Goal: Task Accomplishment & Management: Manage account settings

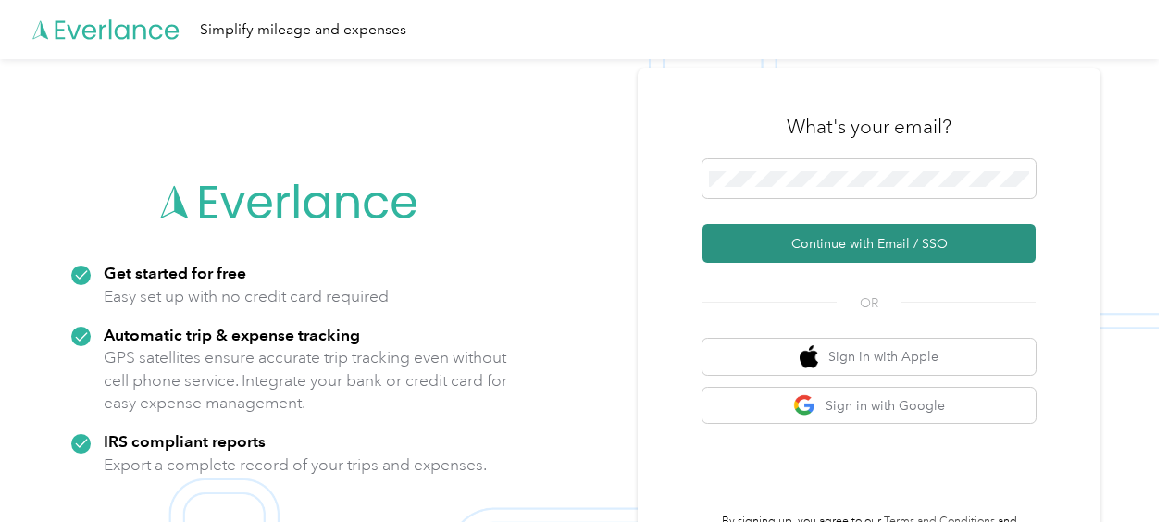
click at [814, 237] on button "Continue with Email / SSO" at bounding box center [868, 243] width 333 height 39
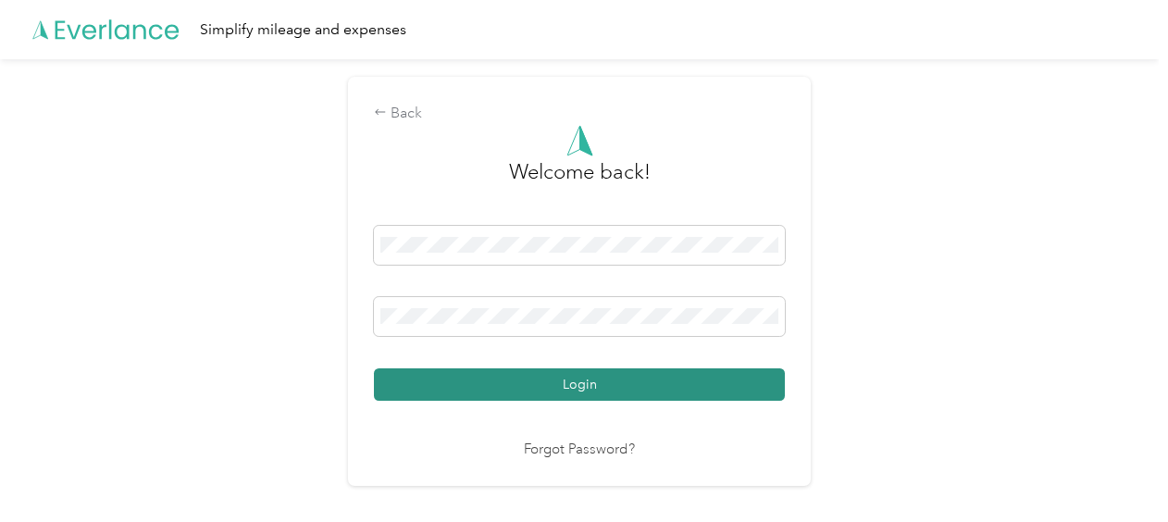
click at [583, 383] on button "Login" at bounding box center [579, 384] width 411 height 32
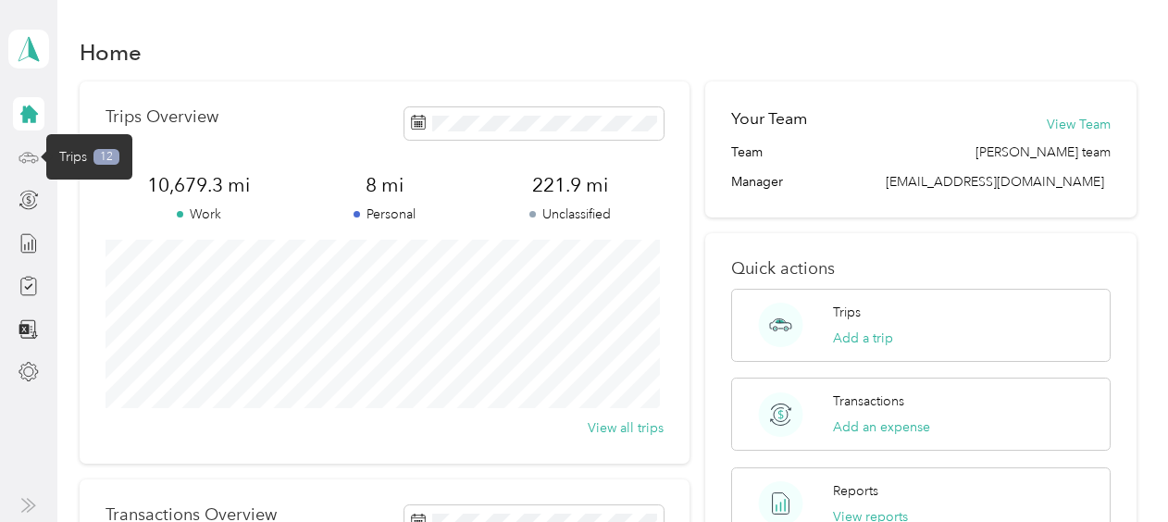
click at [34, 161] on circle at bounding box center [33, 161] width 4 height 4
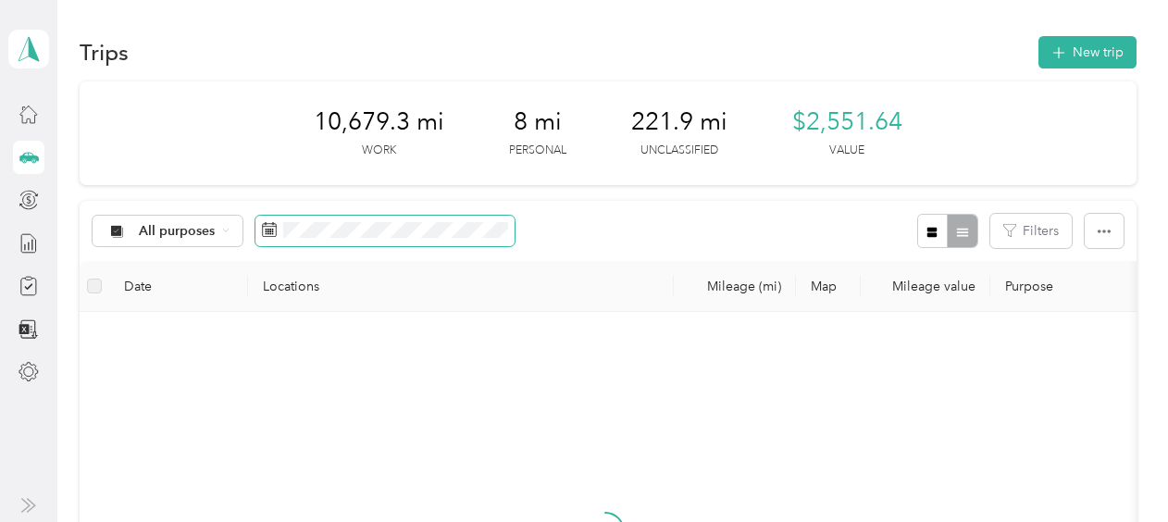
click at [265, 230] on rect at bounding box center [266, 231] width 2 height 2
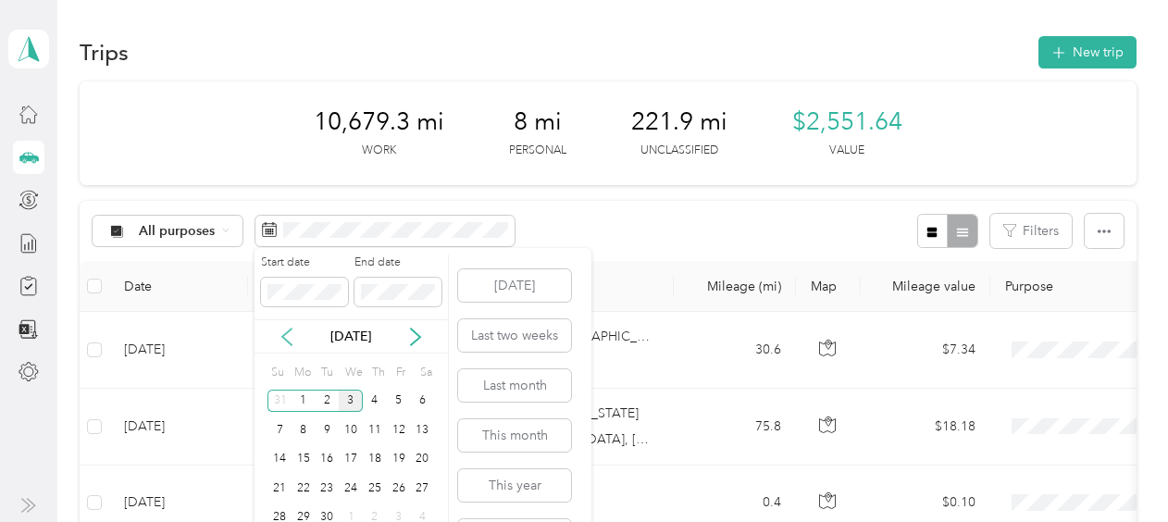
click at [289, 333] on icon at bounding box center [287, 337] width 19 height 19
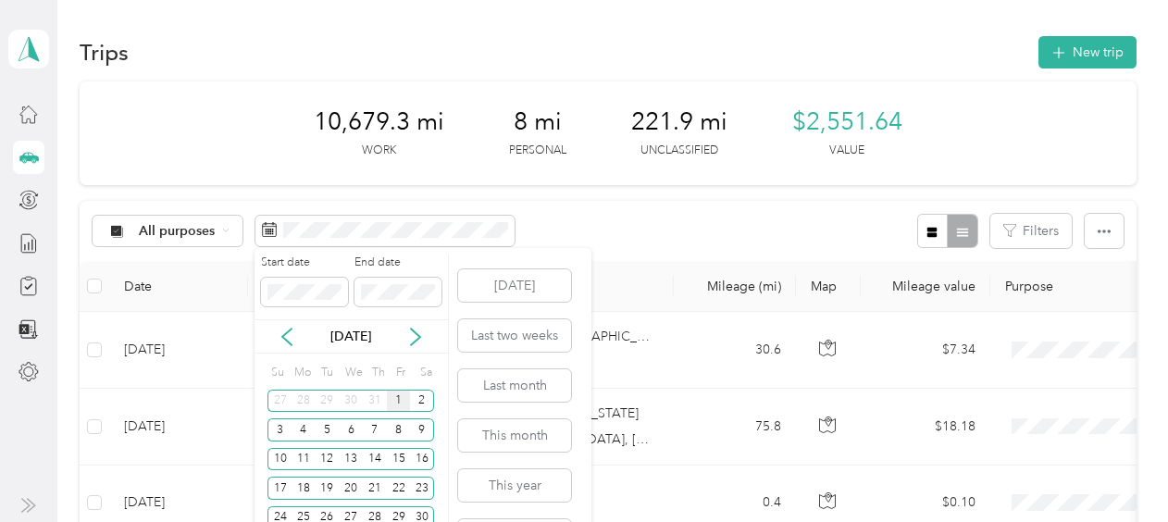
click at [402, 403] on div "1" at bounding box center [399, 401] width 24 height 23
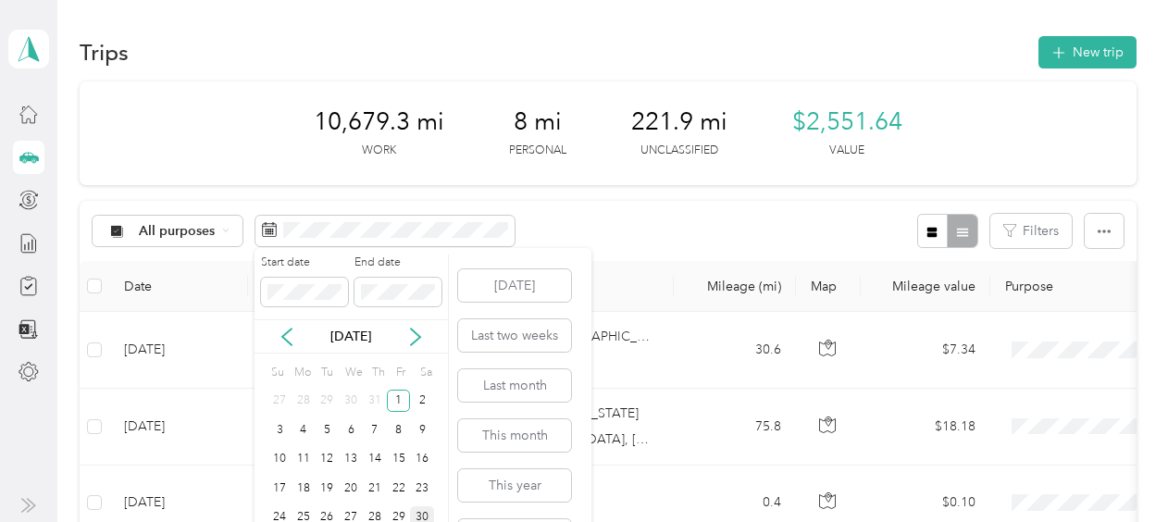
click at [424, 514] on div "30" at bounding box center [422, 517] width 24 height 23
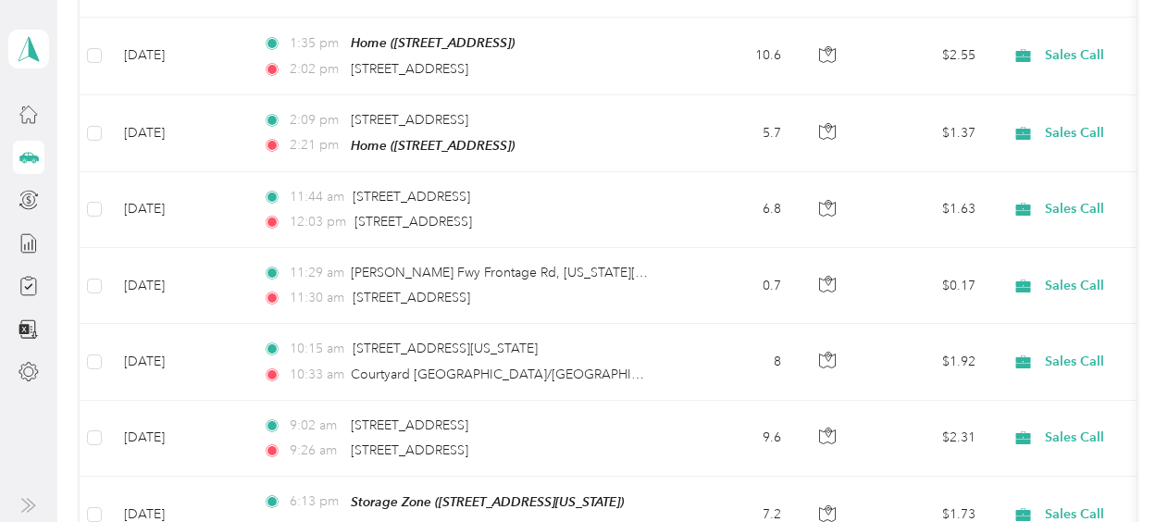
scroll to position [490, 0]
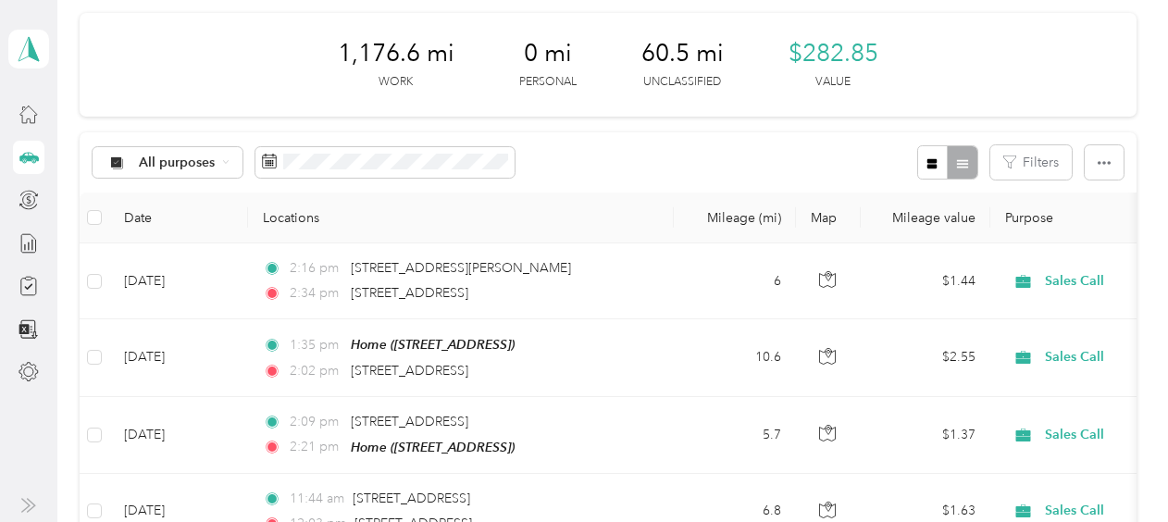
scroll to position [36, 0]
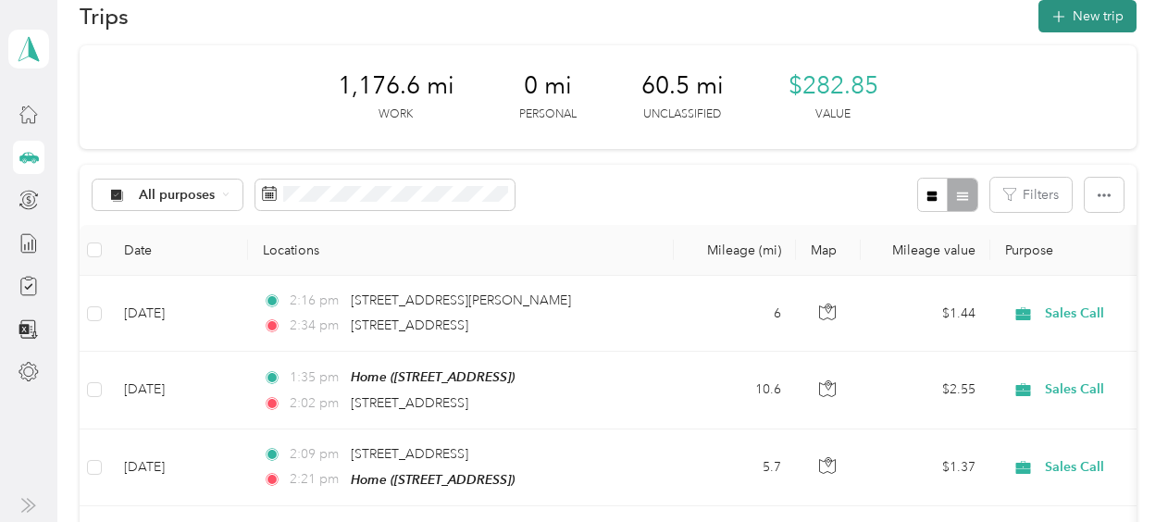
click at [1098, 17] on button "New trip" at bounding box center [1087, 16] width 98 height 32
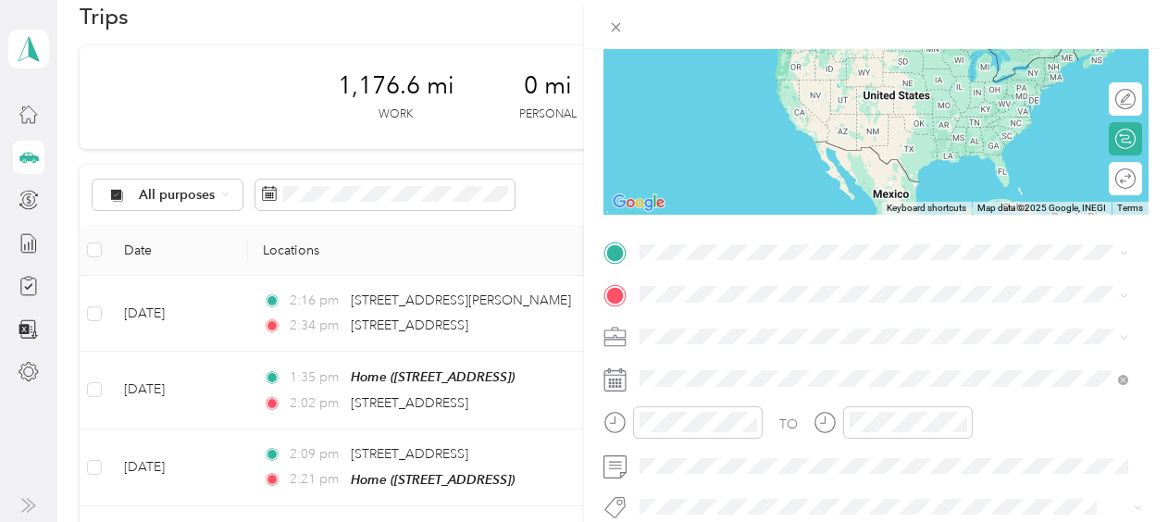
scroll to position [211, 0]
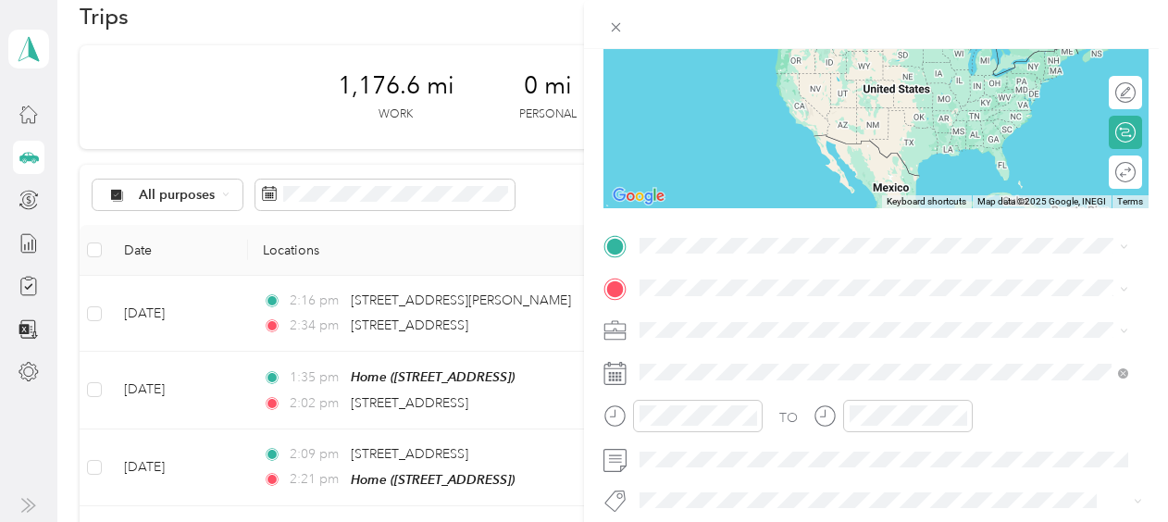
click at [614, 369] on icon at bounding box center [614, 373] width 23 height 23
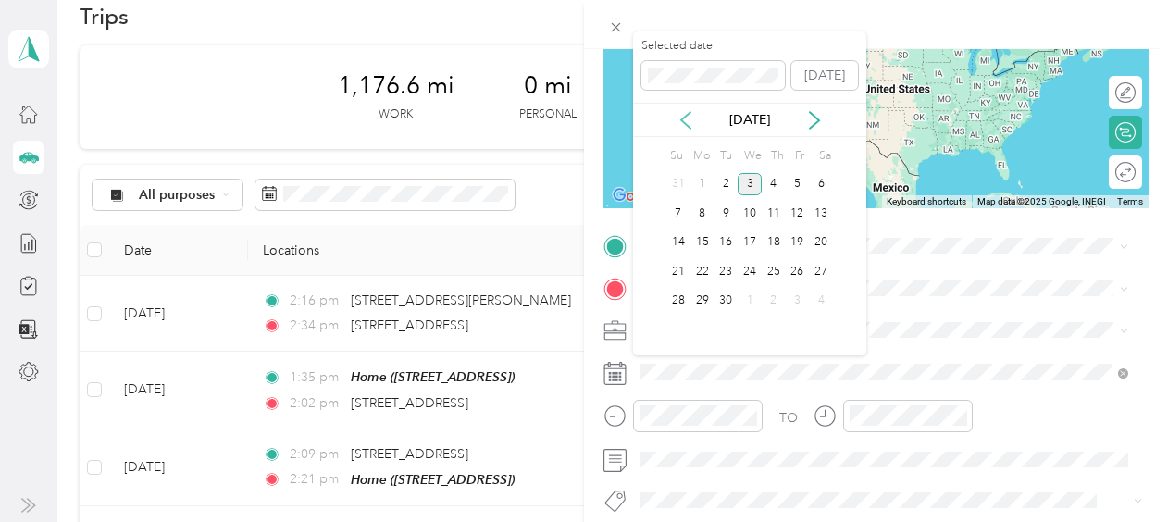
click at [681, 119] on icon at bounding box center [685, 120] width 9 height 17
click at [774, 276] on div "21" at bounding box center [773, 271] width 24 height 23
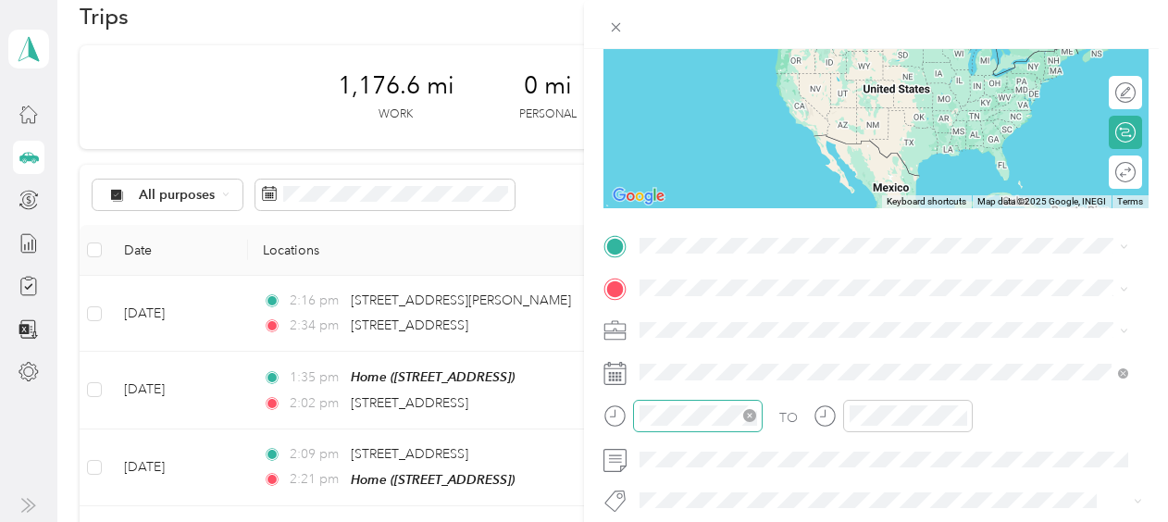
click at [749, 415] on icon "close-circle" at bounding box center [749, 415] width 13 height 13
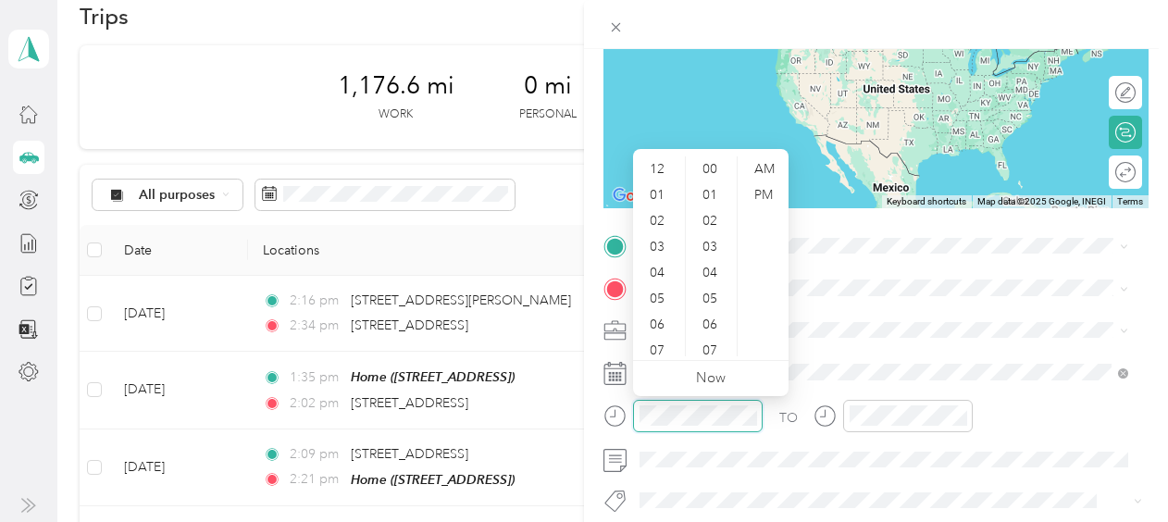
scroll to position [725, 0]
click at [663, 183] on div "01" at bounding box center [659, 195] width 44 height 26
click at [721, 298] on div "45" at bounding box center [711, 303] width 44 height 26
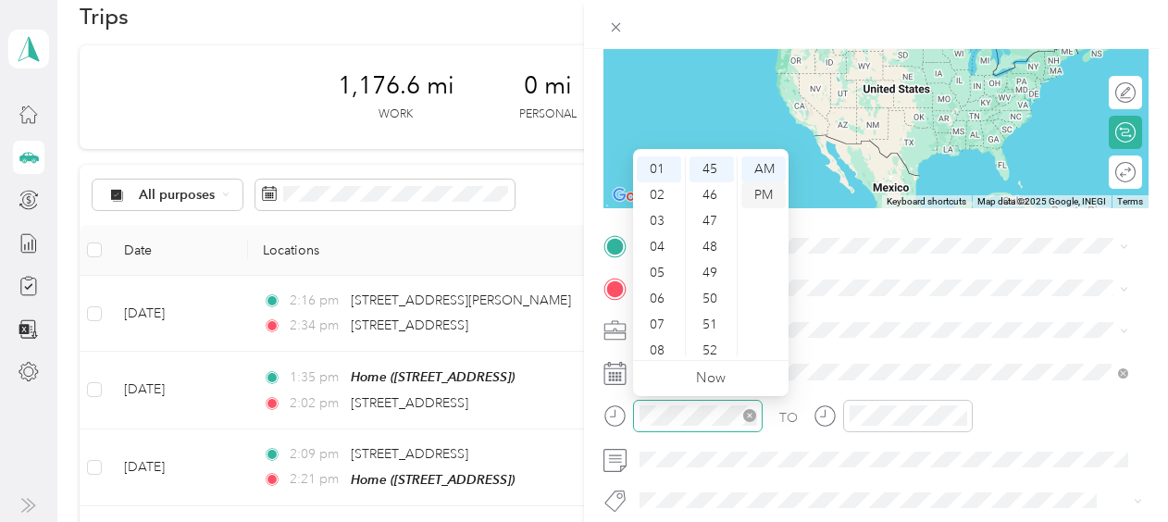
click at [761, 195] on div "PM" at bounding box center [763, 195] width 44 height 26
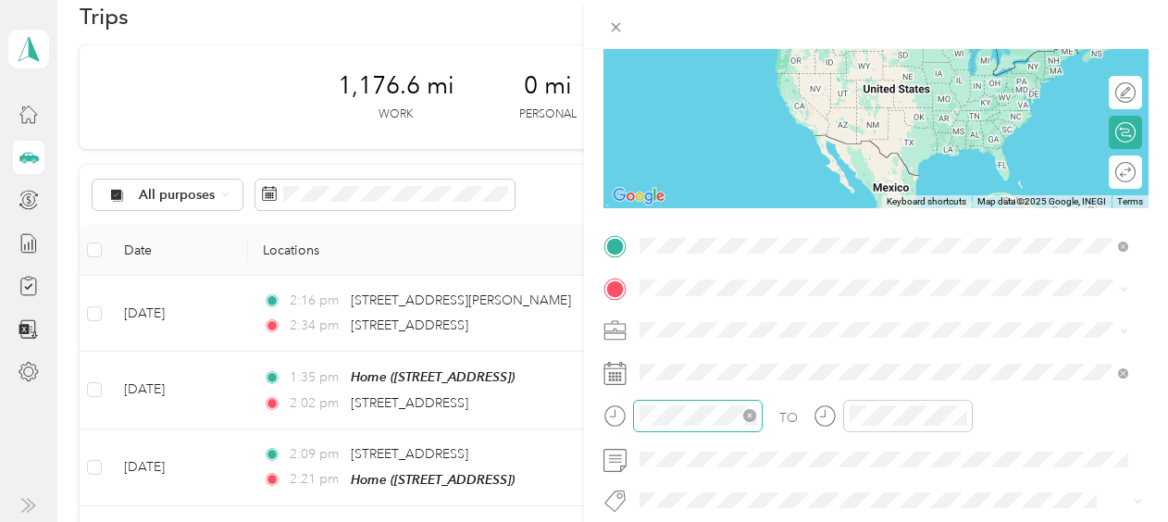
click at [761, 316] on span "[STREET_ADDRESS][PERSON_NAME][US_STATE]" at bounding box center [819, 312] width 288 height 17
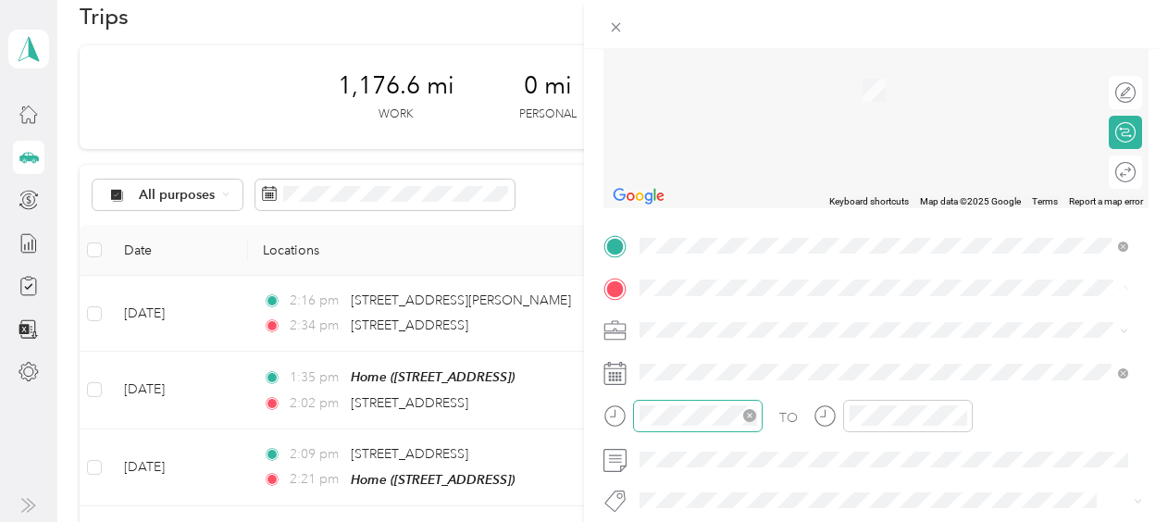
click at [736, 355] on div "TO Add photo" at bounding box center [875, 454] width 545 height 447
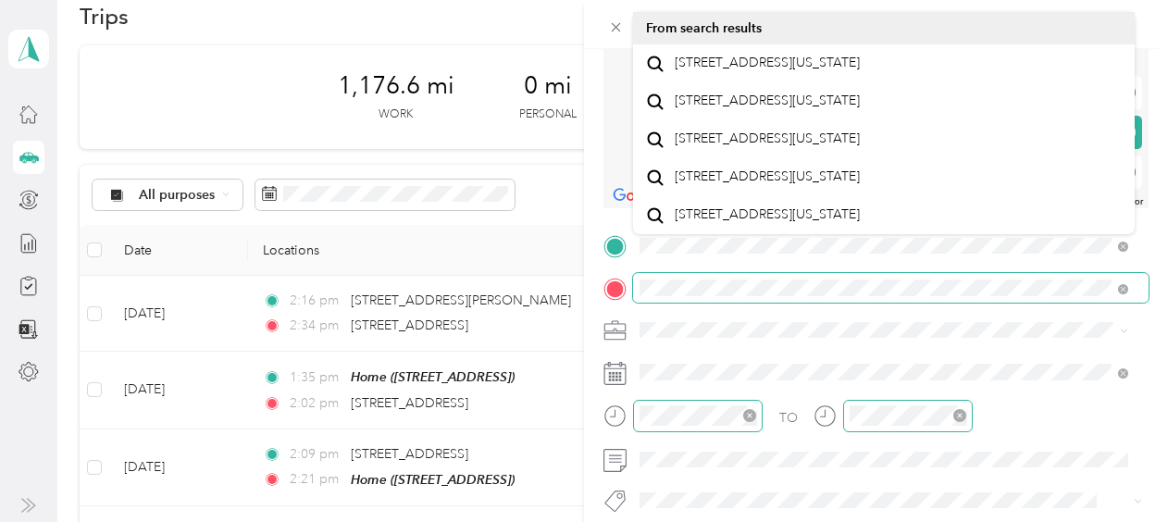
click at [959, 417] on icon "close-circle" at bounding box center [959, 415] width 13 height 13
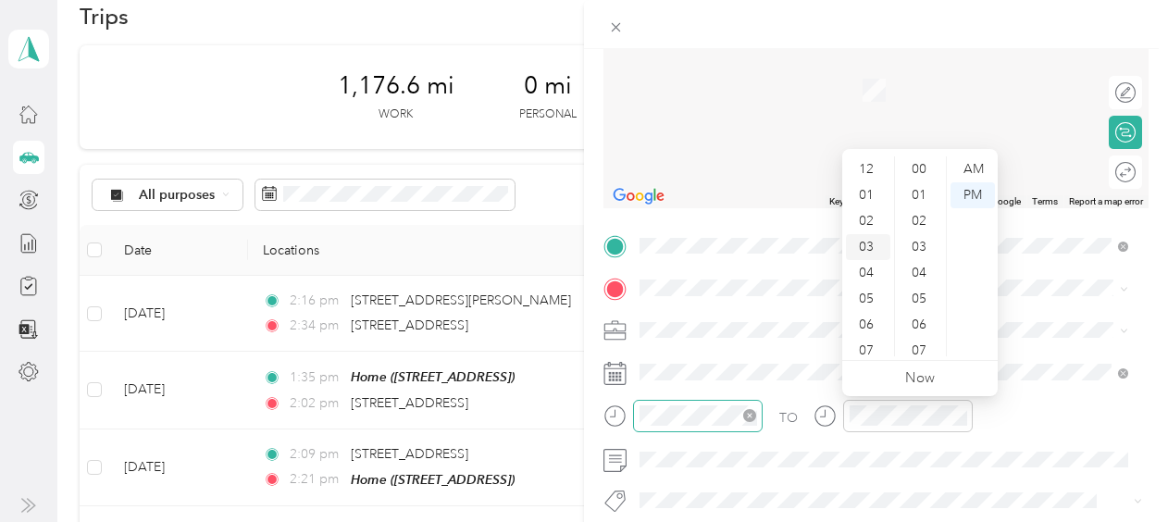
click at [866, 245] on div "03" at bounding box center [868, 247] width 44 height 26
drag, startPoint x: 866, startPoint y: 245, endPoint x: 959, endPoint y: 270, distance: 95.8
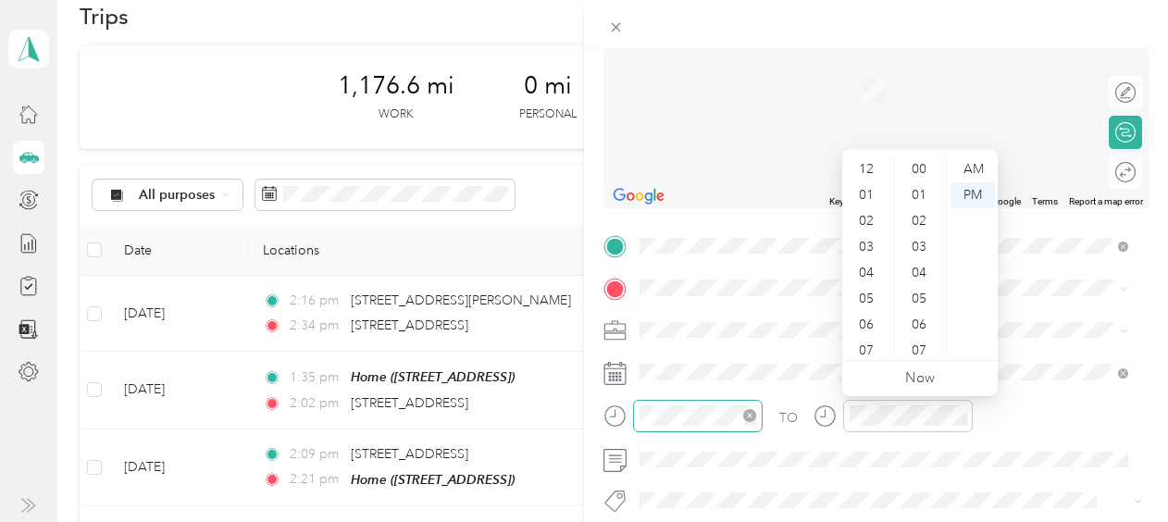
click at [959, 270] on ul "AM PM" at bounding box center [972, 256] width 52 height 200
click at [921, 271] on div "27" at bounding box center [920, 277] width 44 height 26
click at [970, 197] on div "PM" at bounding box center [972, 195] width 44 height 26
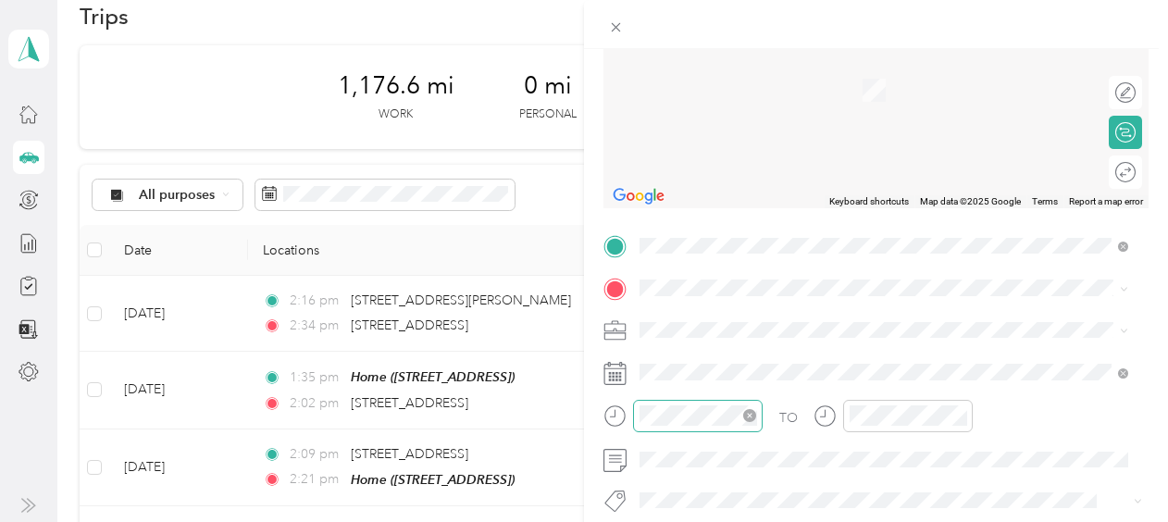
click at [1042, 307] on div "TO Add photo" at bounding box center [875, 454] width 545 height 447
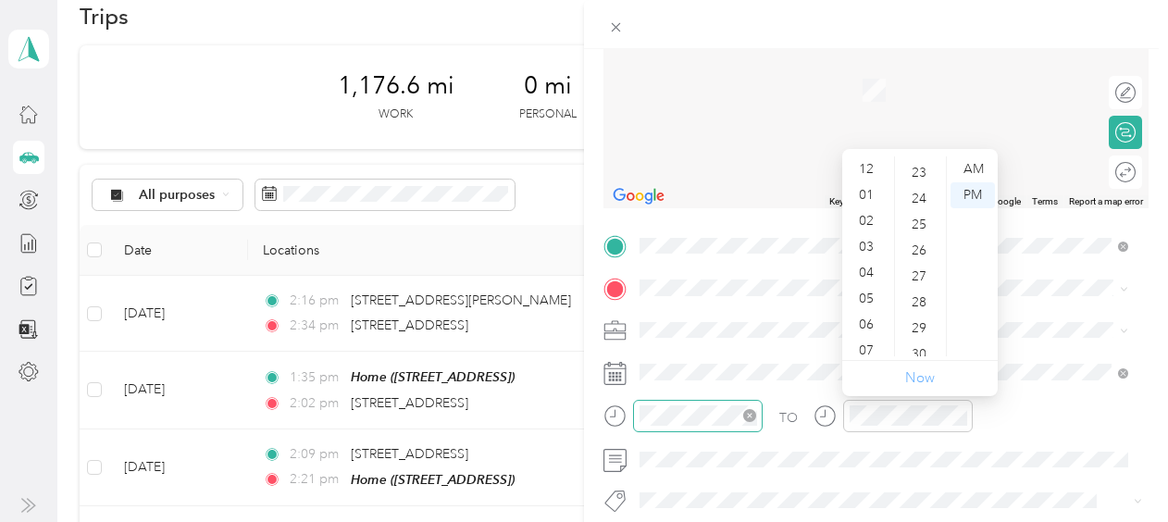
click at [915, 376] on link "Now" at bounding box center [920, 378] width 30 height 18
click at [873, 168] on div "03" at bounding box center [868, 173] width 44 height 26
click at [925, 246] on div "29" at bounding box center [920, 243] width 44 height 26
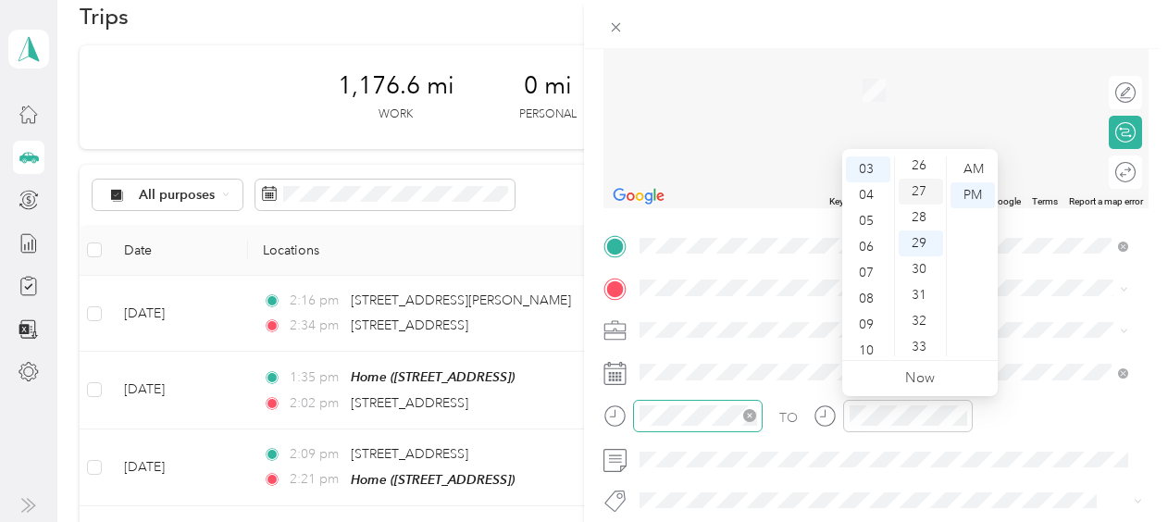
click at [920, 190] on div "27" at bounding box center [920, 192] width 44 height 26
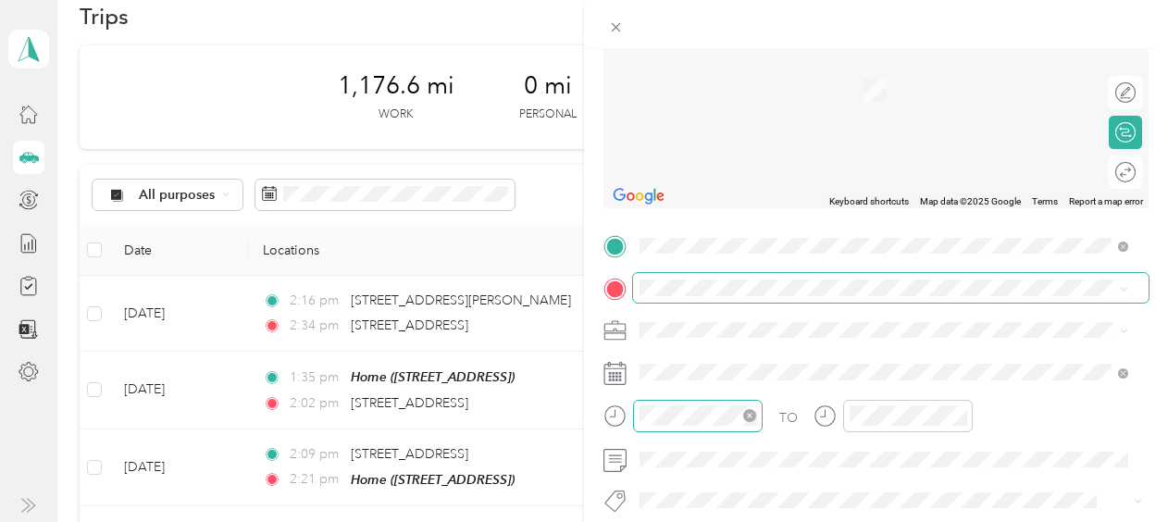
click at [1034, 302] on span at bounding box center [890, 288] width 515 height 30
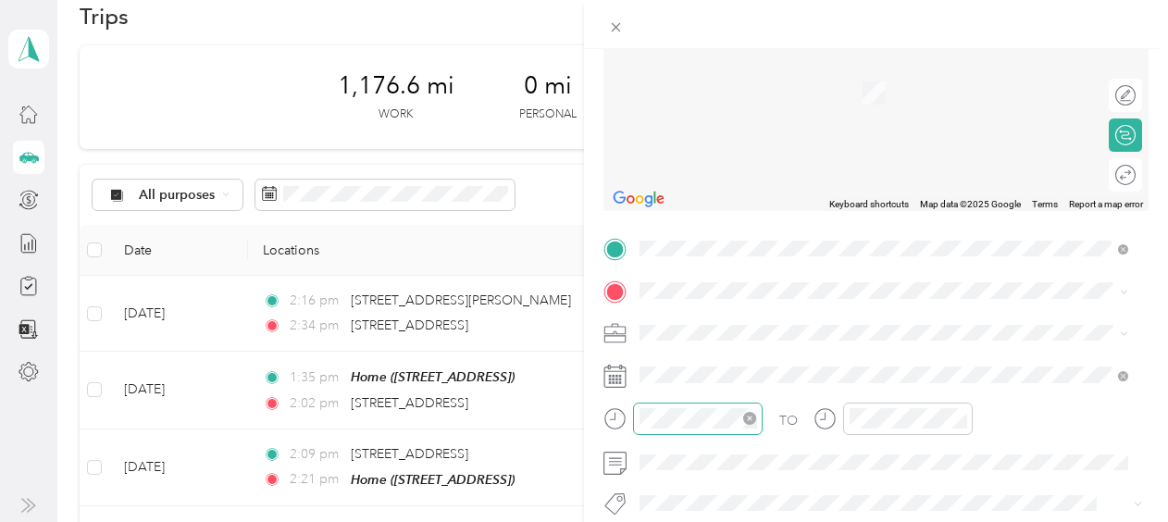
scroll to position [0, 0]
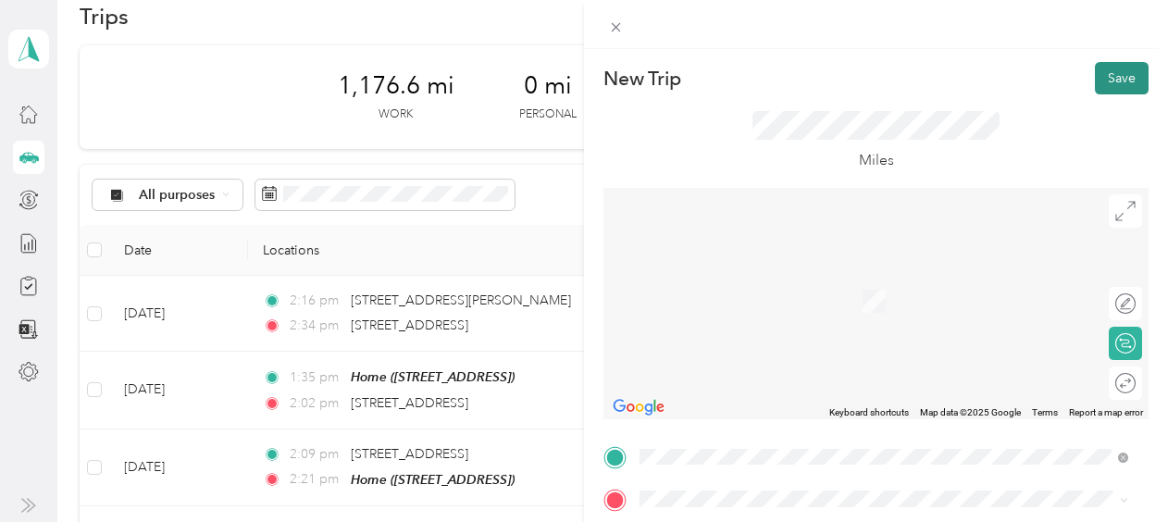
click at [1105, 78] on button "Save" at bounding box center [1122, 78] width 54 height 32
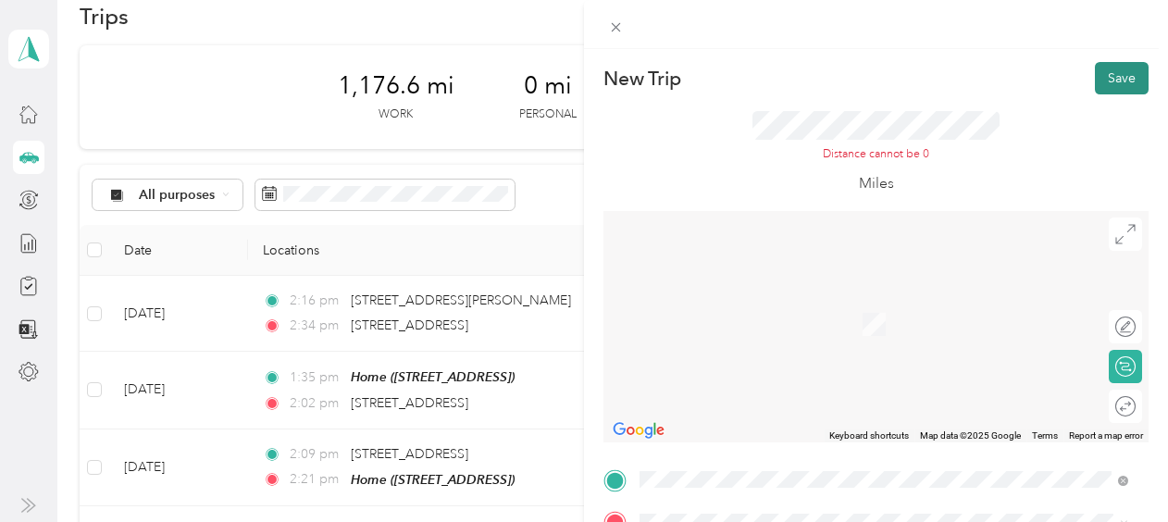
click at [1097, 68] on button "Save" at bounding box center [1122, 78] width 54 height 32
click at [1108, 77] on button "Save" at bounding box center [1122, 78] width 54 height 32
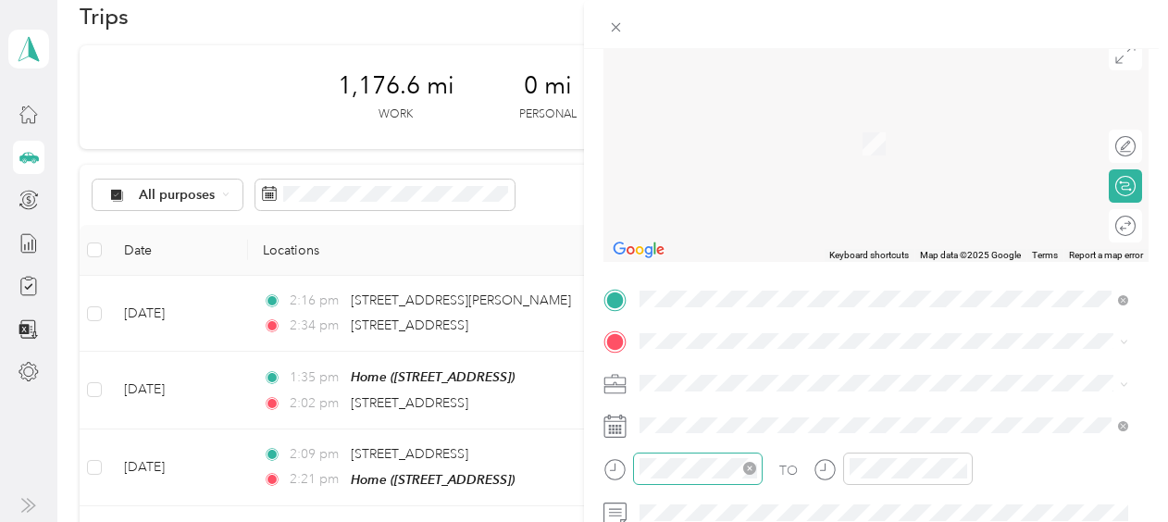
scroll to position [165, 0]
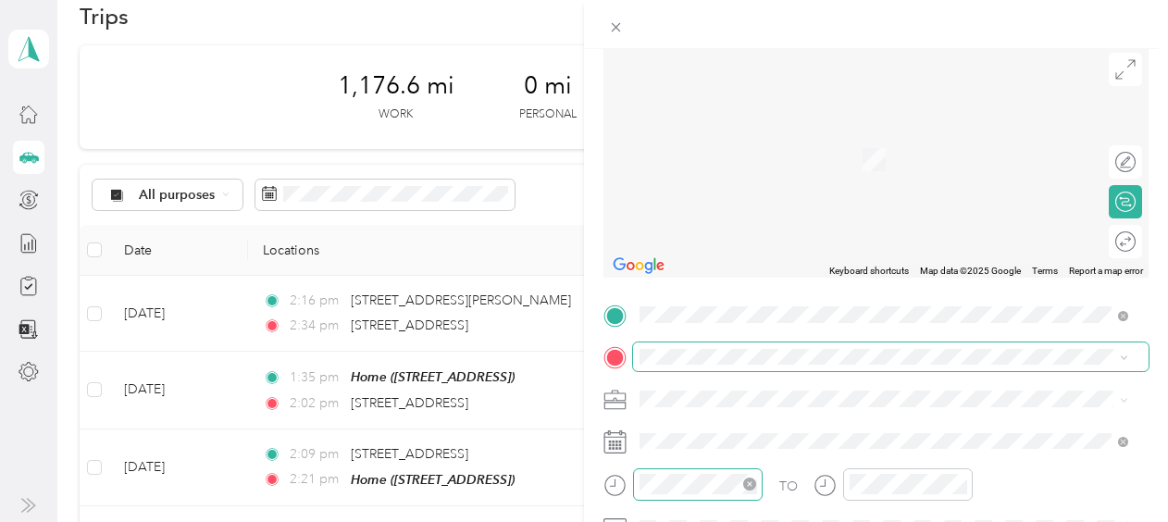
click at [1125, 353] on icon at bounding box center [1124, 357] width 8 height 8
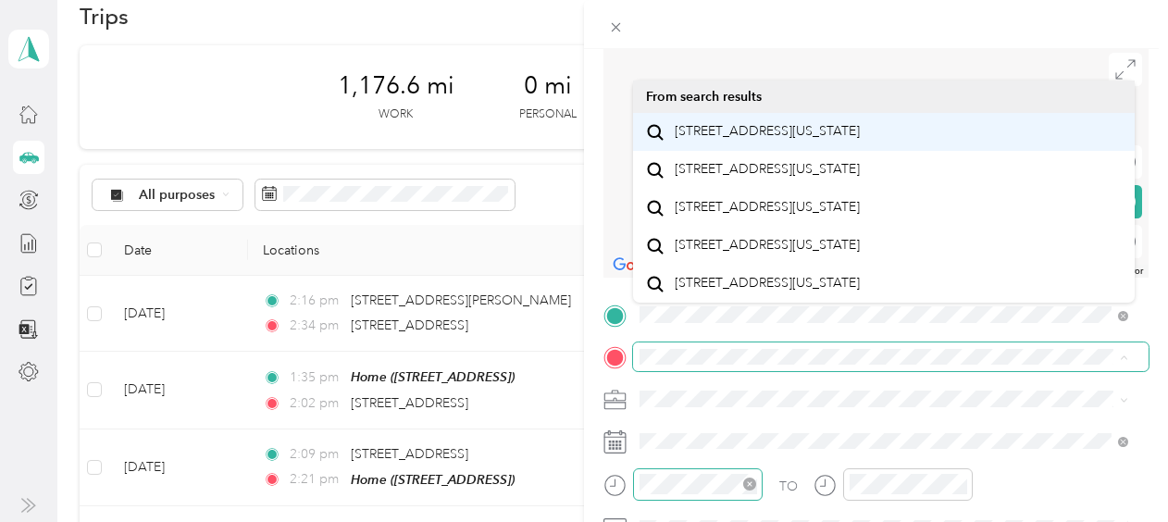
click at [959, 141] on div "[STREET_ADDRESS][US_STATE]" at bounding box center [884, 131] width 476 height 25
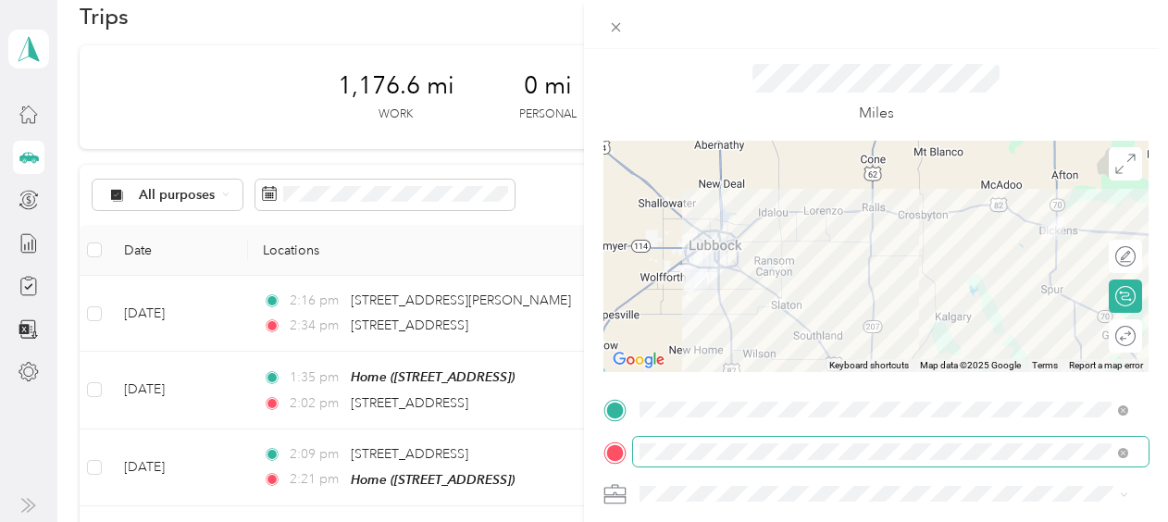
scroll to position [0, 0]
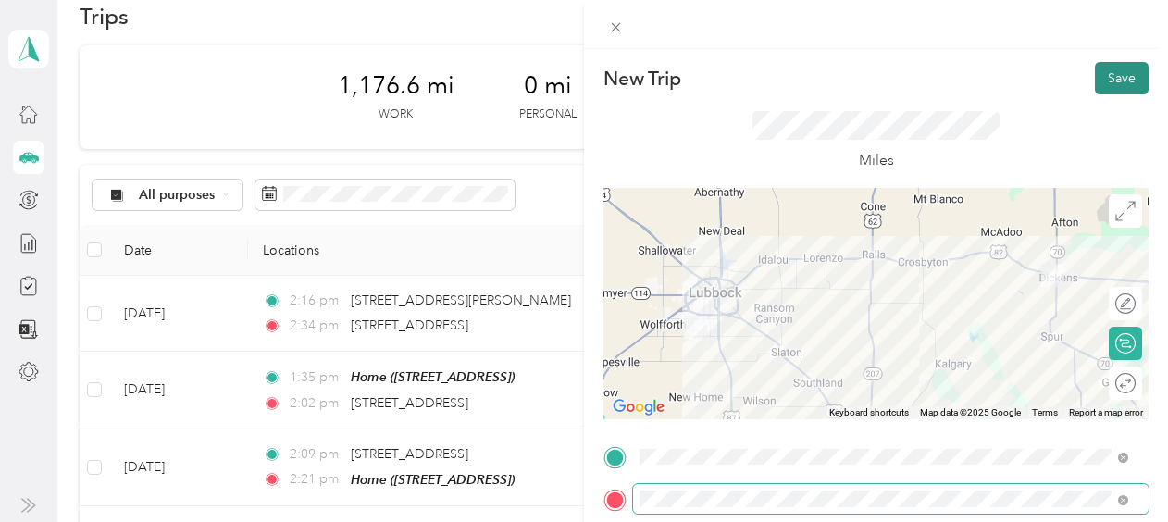
click at [1102, 74] on button "Save" at bounding box center [1122, 78] width 54 height 32
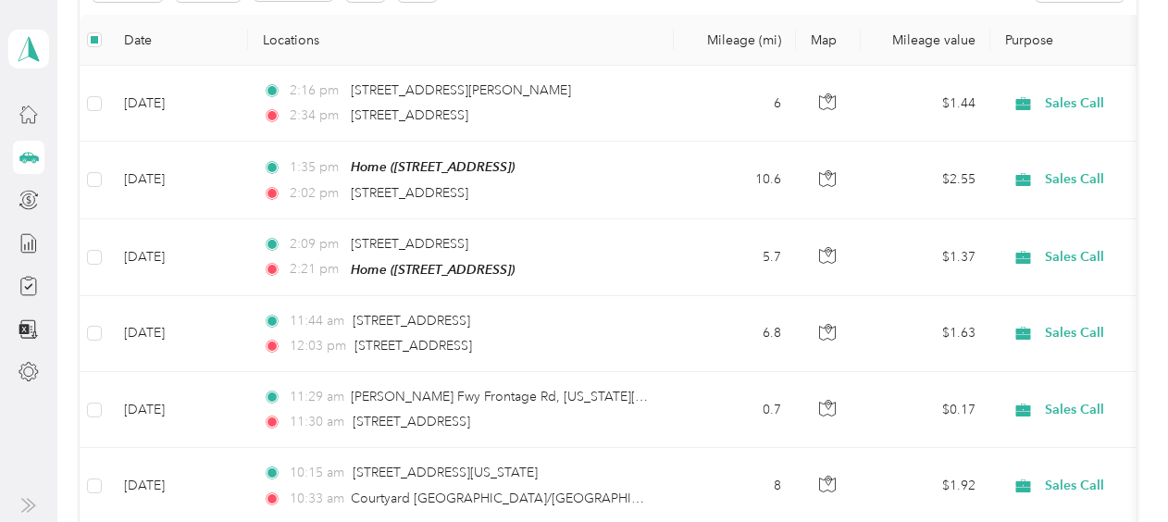
scroll to position [169, 0]
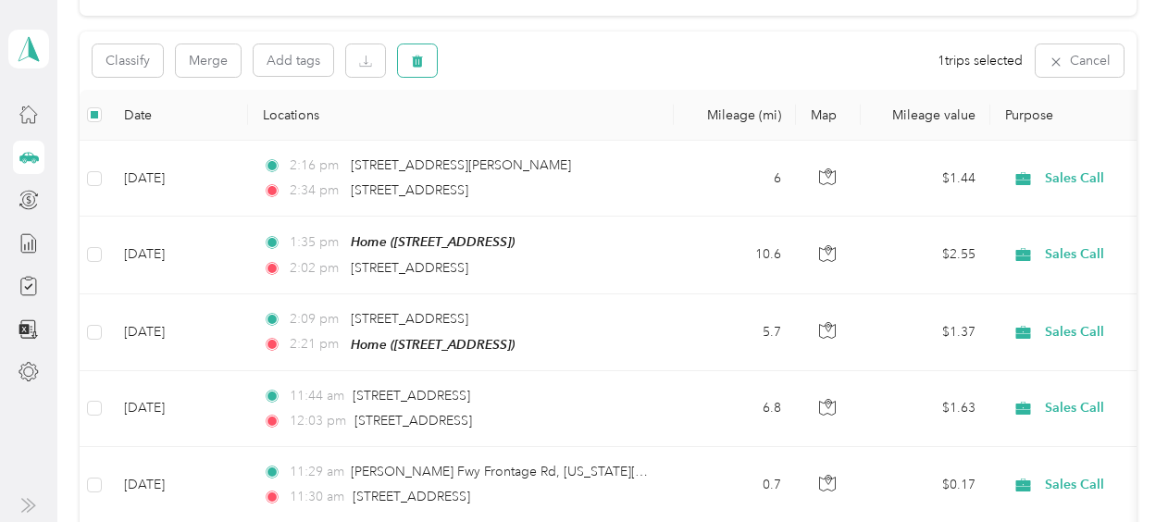
click at [423, 56] on icon "button" at bounding box center [417, 61] width 13 height 13
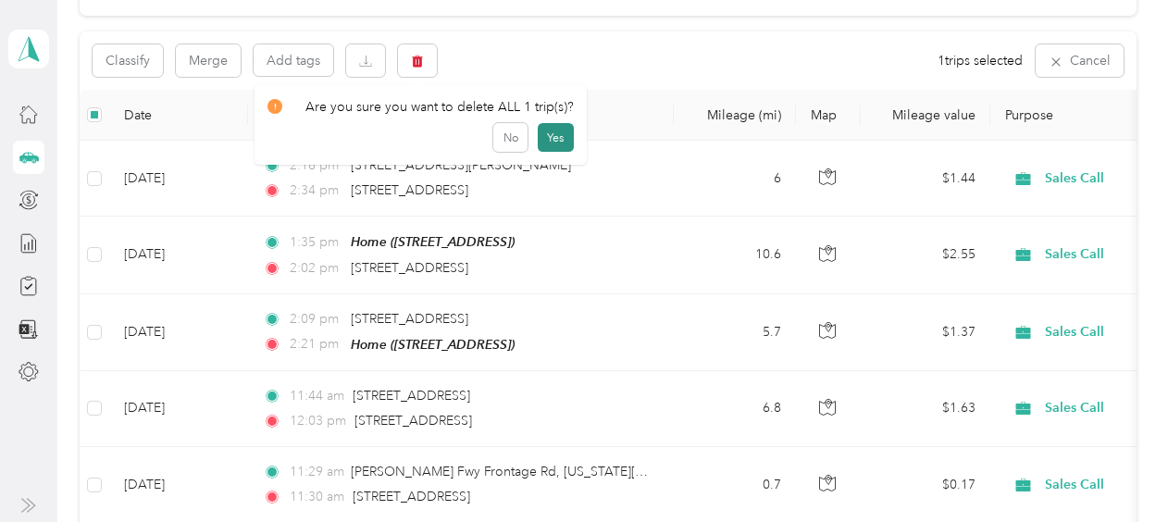
click at [545, 138] on button "Yes" at bounding box center [556, 138] width 36 height 30
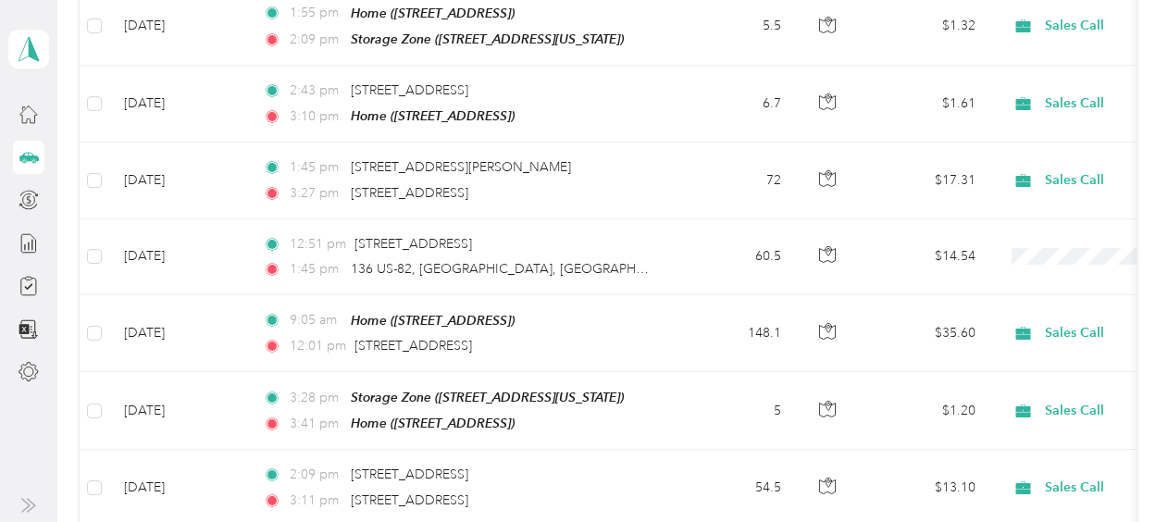
scroll to position [1171, 0]
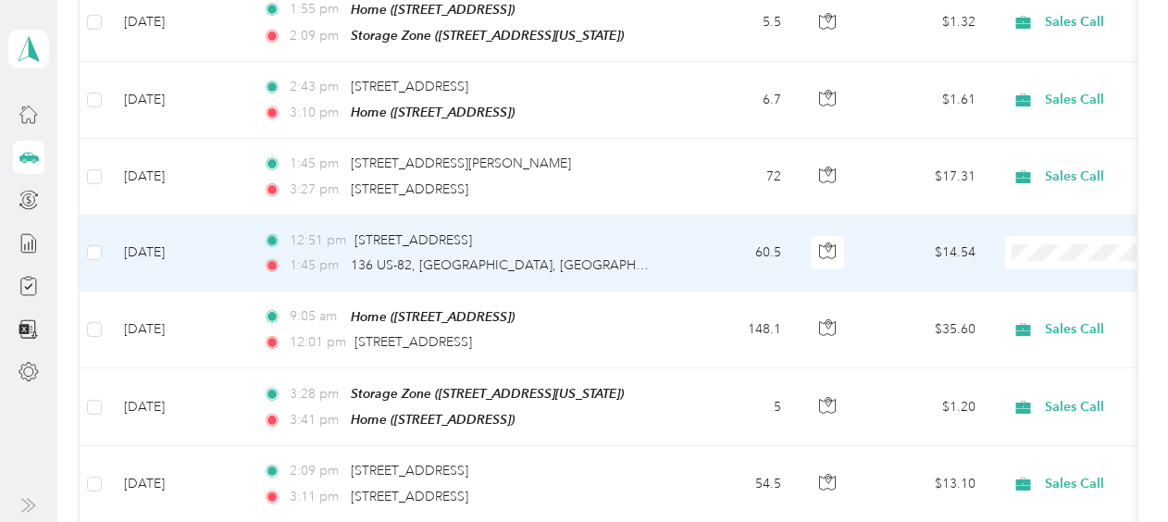
click at [1010, 270] on span "Sales Call" at bounding box center [1069, 272] width 171 height 19
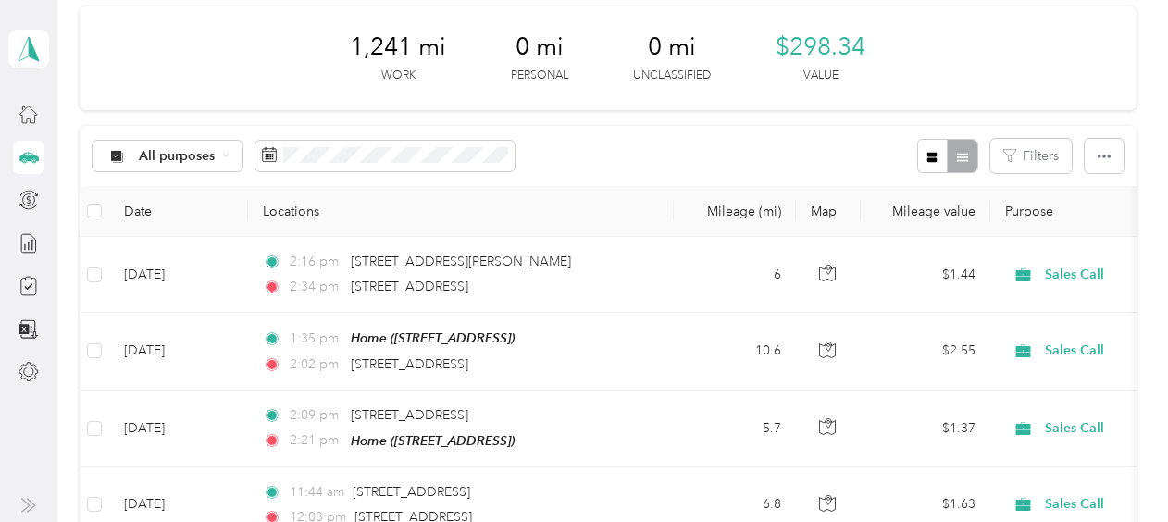
scroll to position [0, 0]
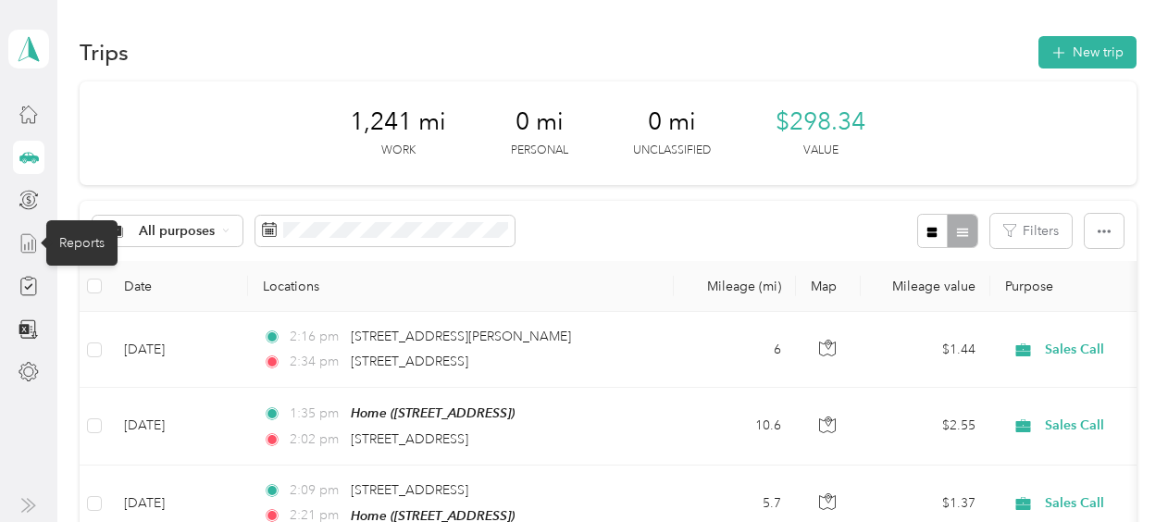
click at [26, 245] on icon at bounding box center [29, 243] width 20 height 20
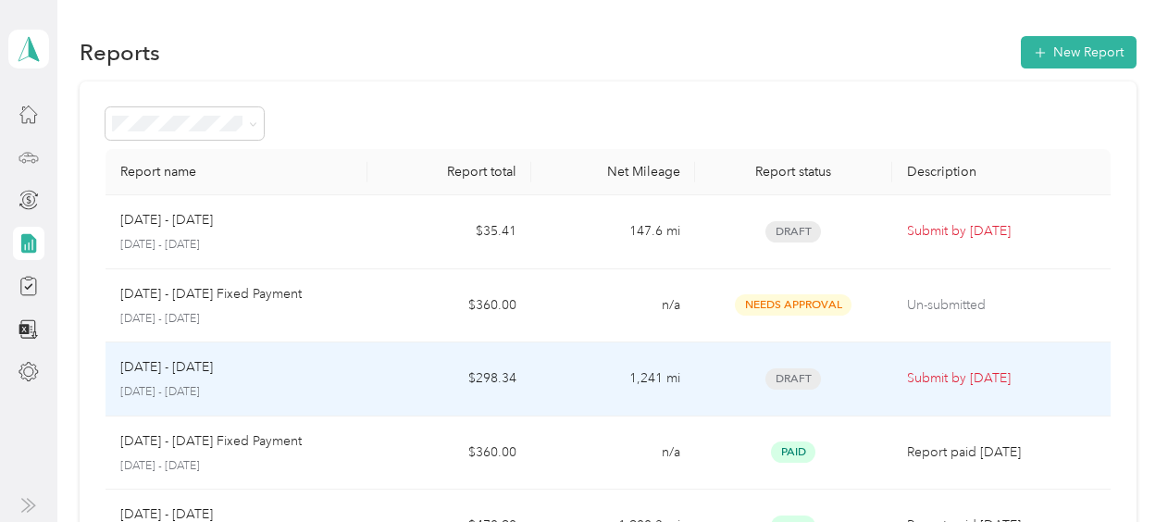
click at [185, 374] on p "[DATE] - [DATE]" at bounding box center [166, 367] width 93 height 20
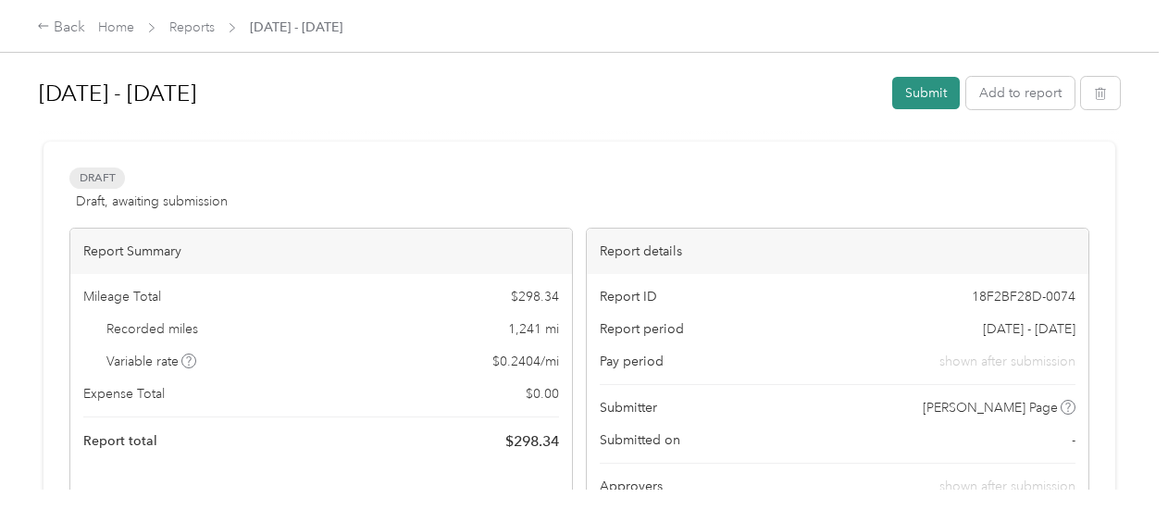
click at [916, 89] on button "Submit" at bounding box center [926, 93] width 68 height 32
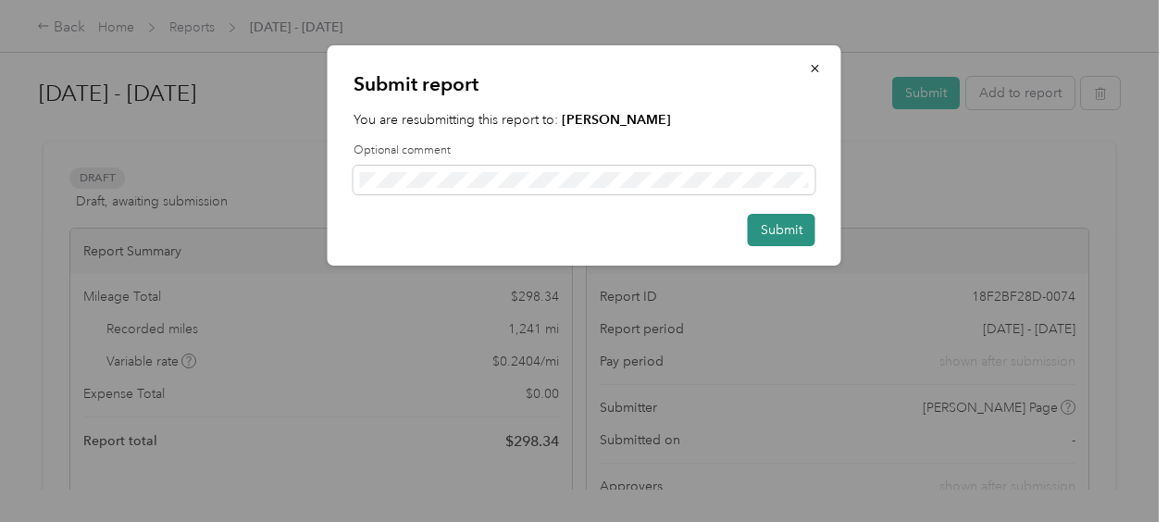
click at [779, 229] on button "Submit" at bounding box center [782, 230] width 68 height 32
